Goal: Task Accomplishment & Management: Complete application form

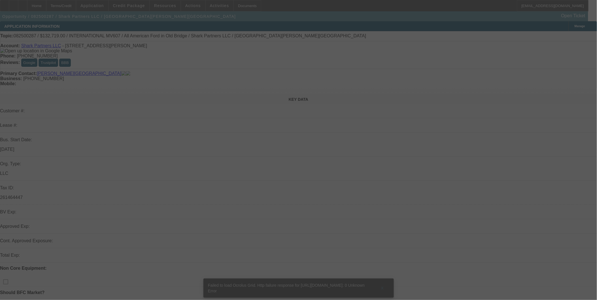
select select "0"
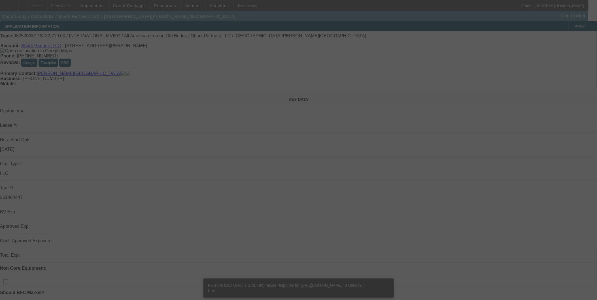
select select "0"
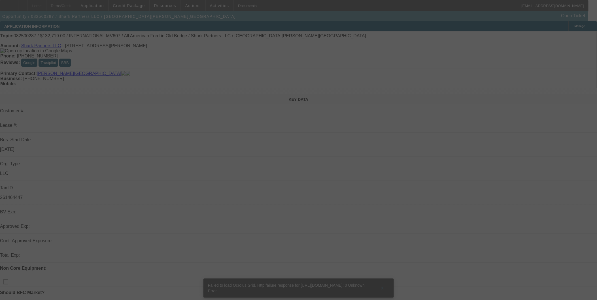
select select "0"
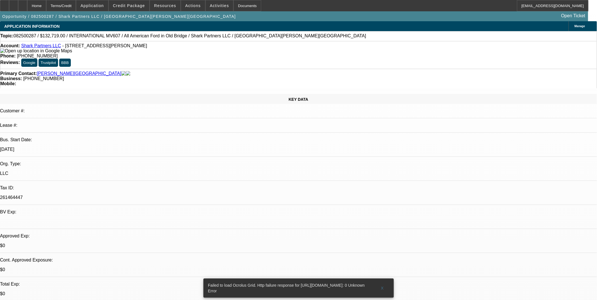
select select "1"
select select "2"
select select "6"
select select "1"
select select "2"
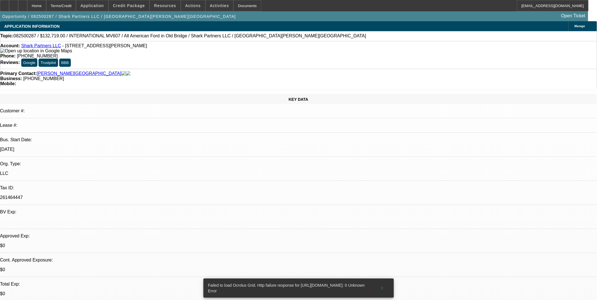
select select "6"
select select "1"
select select "2"
select select "6"
select select "1"
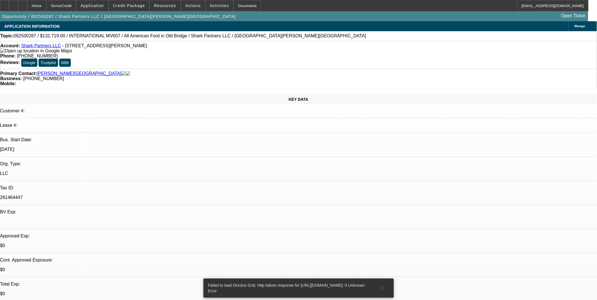
select select "2"
select select "6"
click at [384, 282] on span at bounding box center [383, 289] width 18 height 14
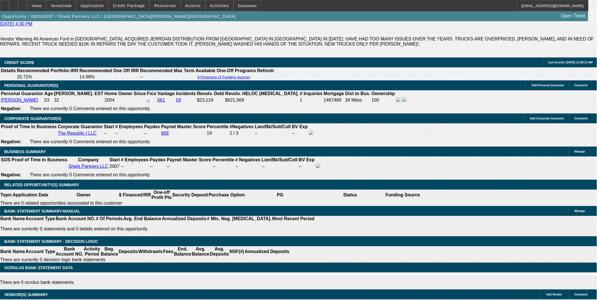
scroll to position [819, 0]
